Goal: Task Accomplishment & Management: Complete application form

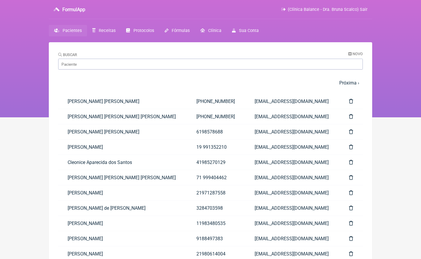
click at [74, 33] on span "Pacientes" at bounding box center [72, 30] width 19 height 5
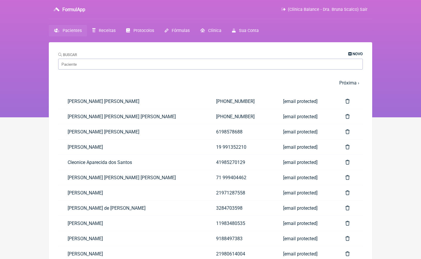
click at [362, 54] on span "Novo" at bounding box center [357, 54] width 10 height 4
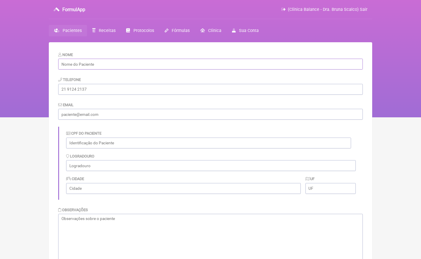
paste input "[PERSON_NAME]"
type input "[PERSON_NAME]"
paste input "069.312.896-83"
type input "069.312.896-83"
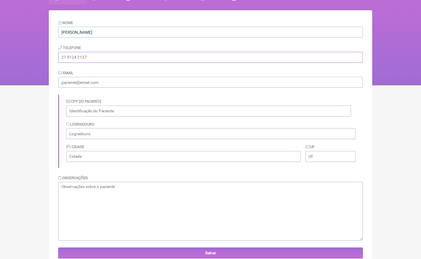
scroll to position [32, 0]
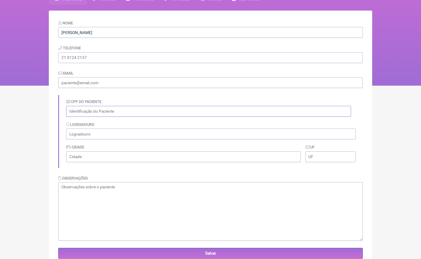
click at [99, 113] on input "text" at bounding box center [208, 111] width 285 height 11
paste input "069.312.896-83"
type input "069.312.896-83"
paste input "[EMAIL_ADDRESS][DOMAIN_NAME]"
type input "[EMAIL_ADDRESS][DOMAIN_NAME]"
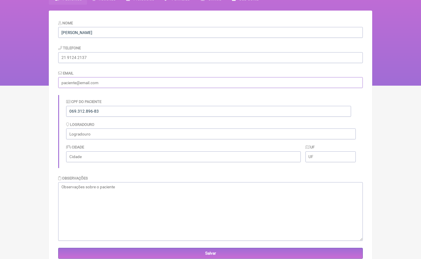
paste input "[EMAIL_ADDRESS][DOMAIN_NAME]"
type input "[EMAIL_ADDRESS][DOMAIN_NAME]"
drag, startPoint x: 111, startPoint y: 61, endPoint x: 111, endPoint y: 54, distance: 7.1
click at [111, 61] on input "tel" at bounding box center [210, 57] width 304 height 11
paste input "[PHONE_NUMBER]"
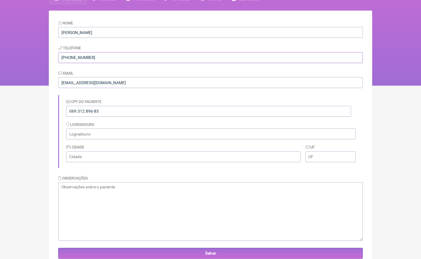
type input "[PHONE_NUMBER]"
click at [126, 135] on input "text" at bounding box center [210, 134] width 289 height 11
paste input "Putnam , ---62 - Watertown , USA - MA"
drag, startPoint x: 161, startPoint y: 132, endPoint x: 124, endPoint y: 132, distance: 37.0
click at [124, 132] on input "Putnam , ---62 - Watertown , USA - MA" at bounding box center [210, 134] width 289 height 11
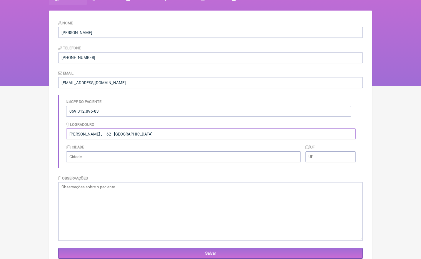
type input "Putnam , ---62 - [GEOGRAPHIC_DATA]"
paste input "[GEOGRAPHIC_DATA] - [GEOGRAPHIC_DATA]"
type input "[GEOGRAPHIC_DATA] - [GEOGRAPHIC_DATA]"
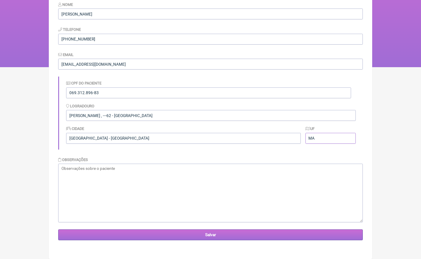
scroll to position [50, 0]
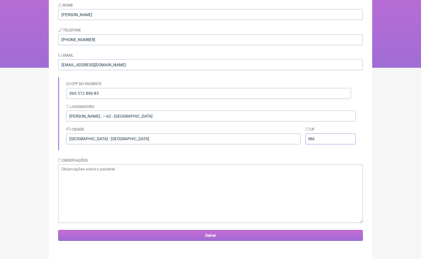
type input "MA"
click at [221, 237] on input "Salvar" at bounding box center [210, 235] width 304 height 11
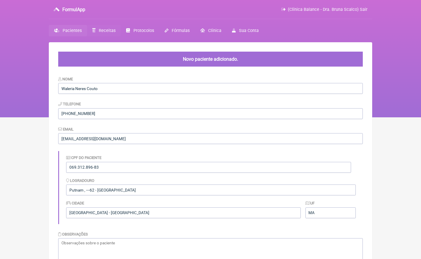
click at [105, 32] on span "Receitas" at bounding box center [107, 30] width 17 height 5
